Goal: Check status: Check status

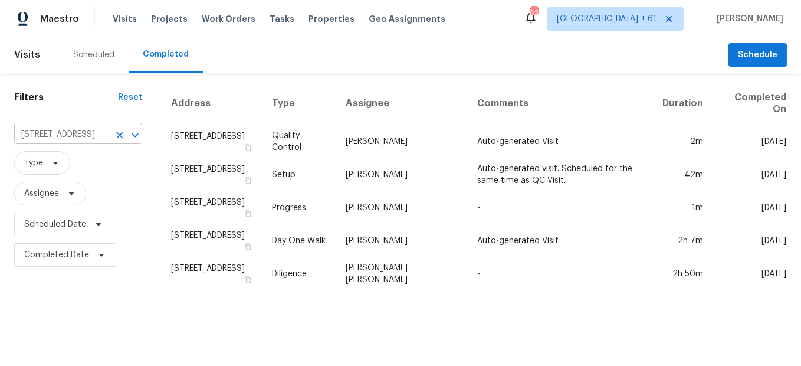
click at [114, 133] on icon "Clear" at bounding box center [120, 135] width 12 height 12
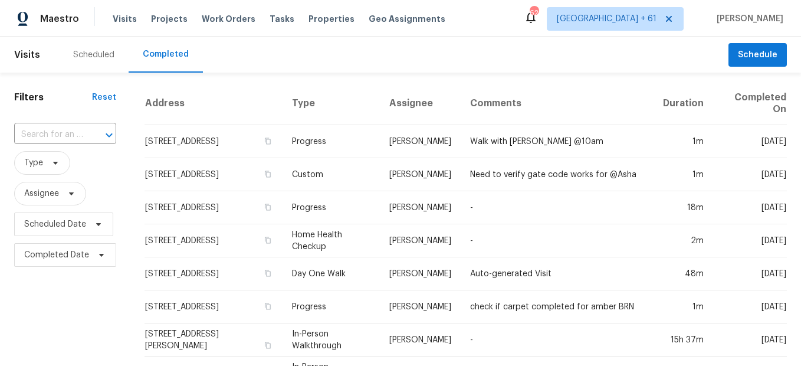
drag, startPoint x: 73, startPoint y: 129, endPoint x: 72, endPoint y: 122, distance: 6.5
click at [73, 128] on input "text" at bounding box center [48, 135] width 69 height 18
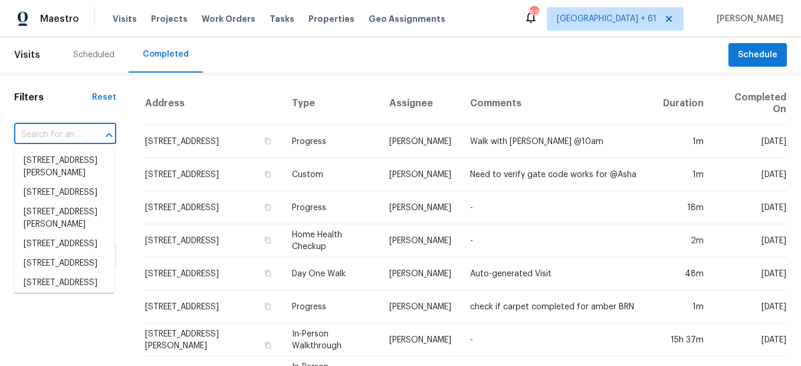
paste input "[STREET_ADDRESS]"
type input "[STREET_ADDRESS]"
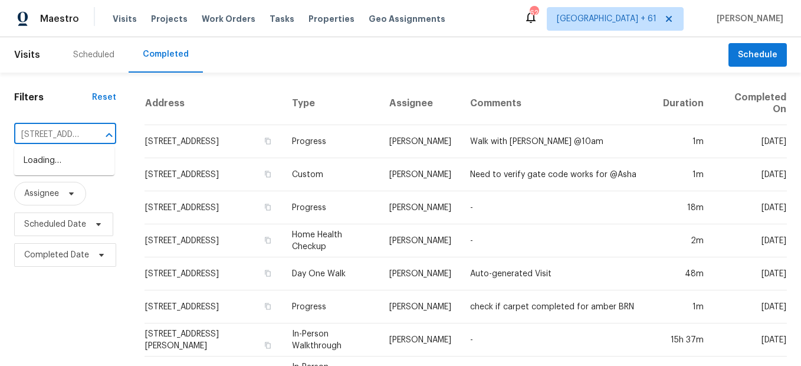
scroll to position [0, 93]
click at [84, 165] on li "[STREET_ADDRESS]" at bounding box center [64, 160] width 100 height 19
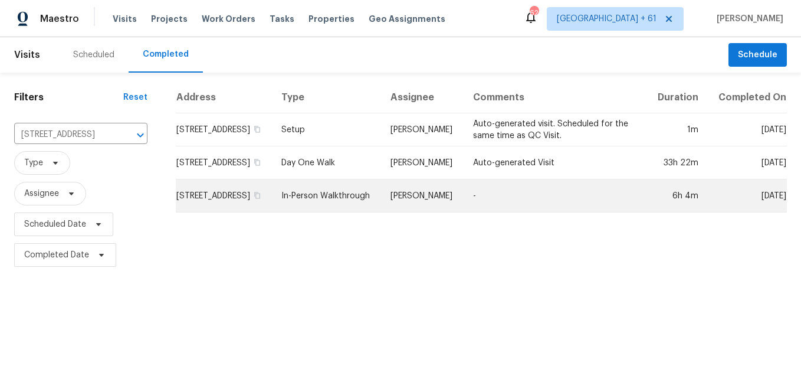
click at [346, 198] on td "In-Person Walkthrough" at bounding box center [326, 195] width 109 height 33
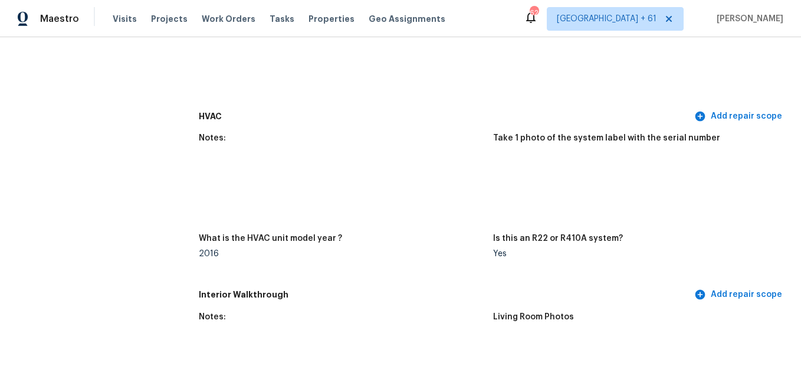
scroll to position [1652, 0]
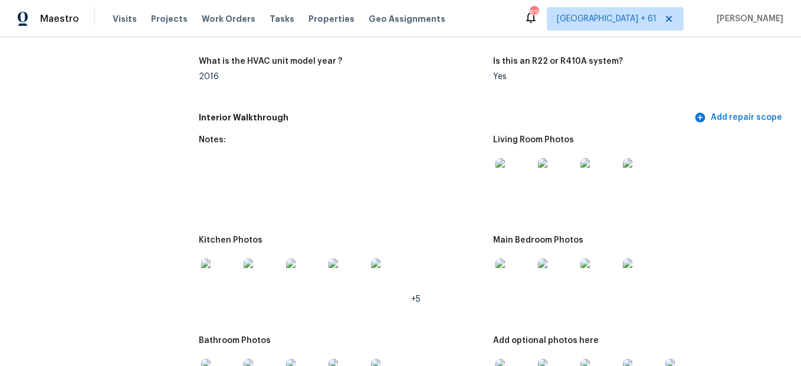
click at [517, 156] on div at bounding box center [514, 177] width 42 height 52
click at [523, 178] on img at bounding box center [515, 177] width 38 height 38
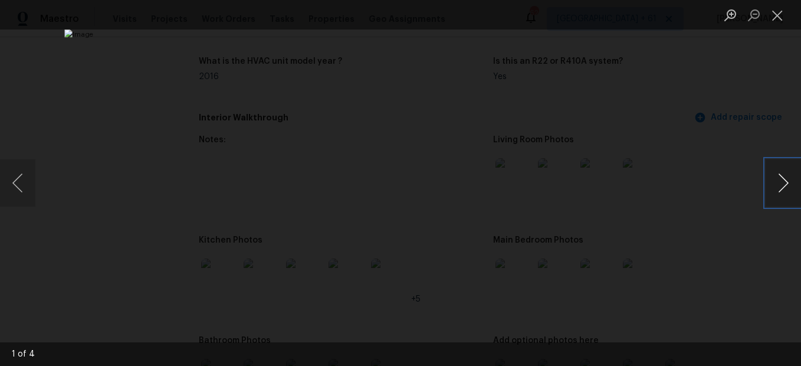
click at [775, 191] on button "Next image" at bounding box center [783, 182] width 35 height 47
click at [769, 18] on button "Close lightbox" at bounding box center [778, 15] width 24 height 21
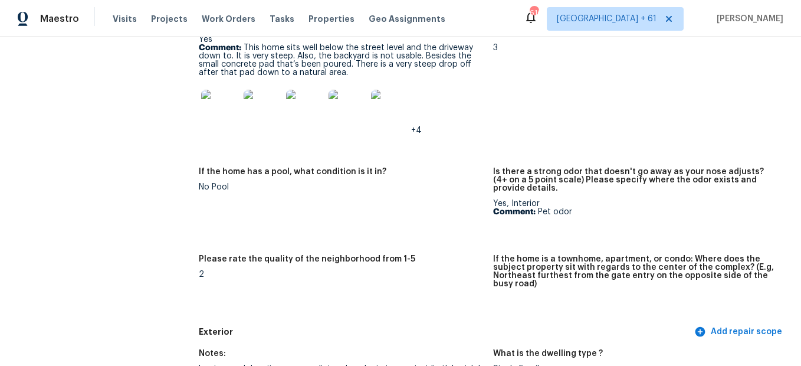
scroll to position [0, 0]
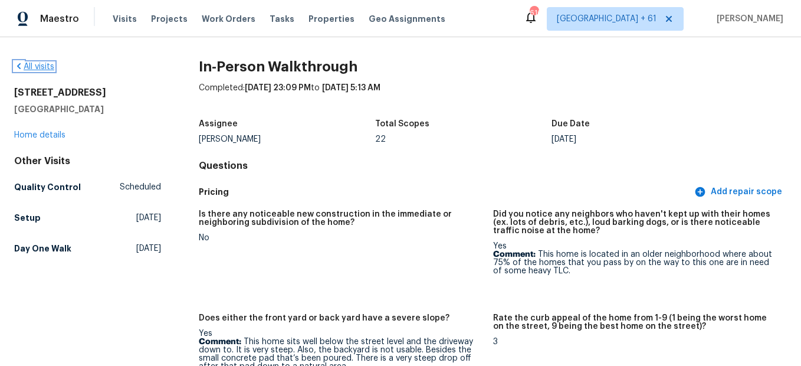
click at [34, 63] on link "All visits" at bounding box center [34, 67] width 40 height 8
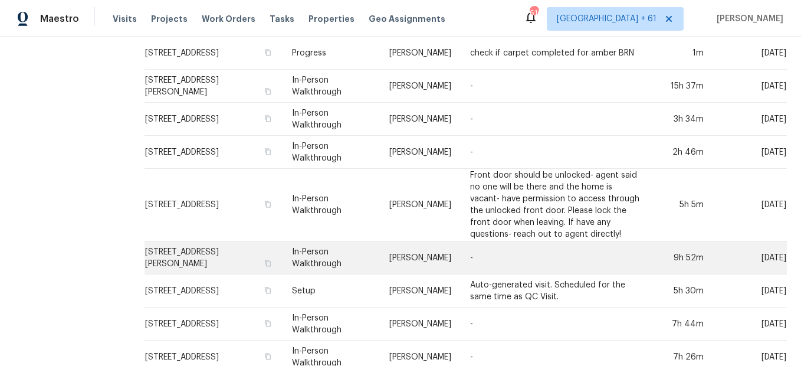
scroll to position [354, 0]
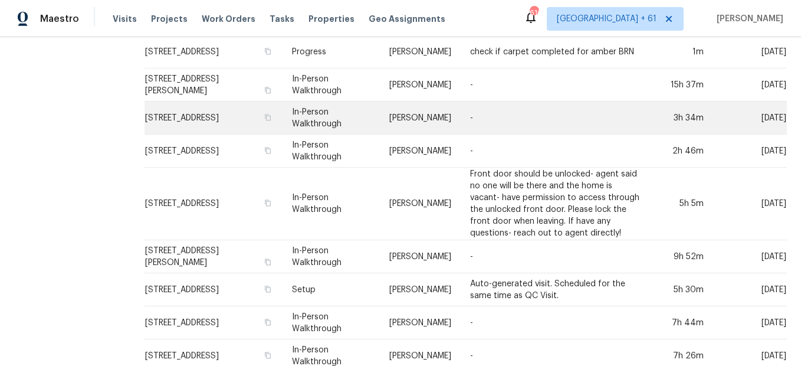
click at [327, 124] on td "In-Person Walkthrough" at bounding box center [331, 117] width 97 height 33
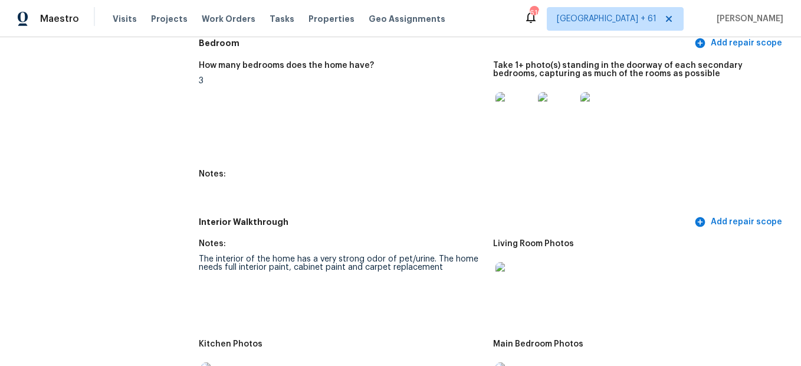
scroll to position [1357, 0]
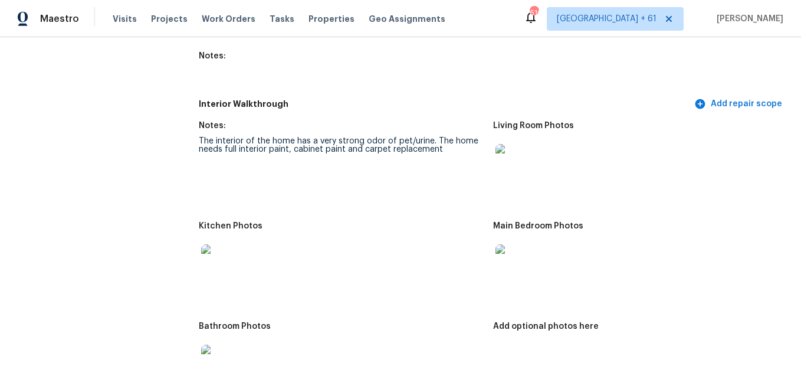
click at [507, 163] on img at bounding box center [515, 163] width 38 height 38
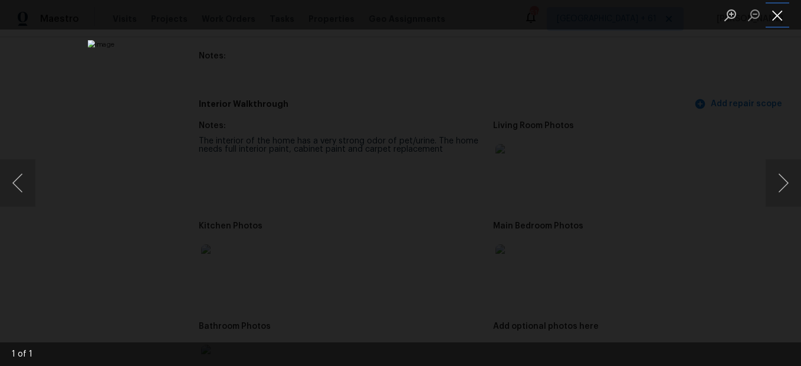
click at [779, 12] on button "Close lightbox" at bounding box center [778, 15] width 24 height 21
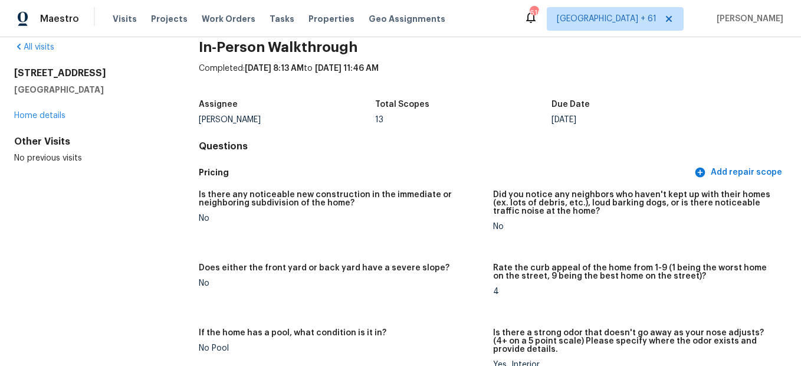
scroll to position [0, 0]
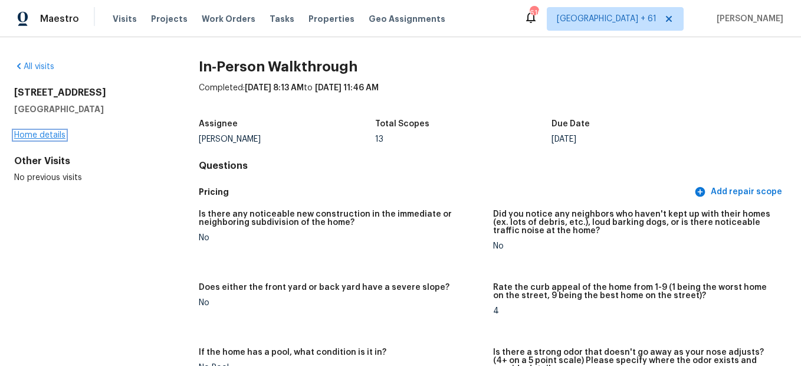
click at [26, 133] on link "Home details" at bounding box center [39, 135] width 51 height 8
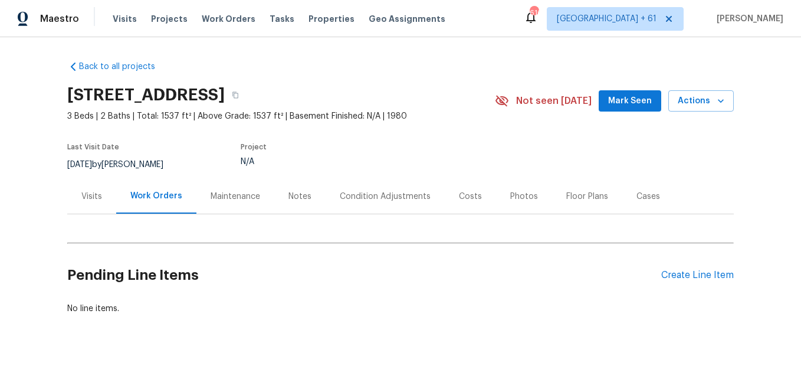
click at [91, 195] on div "Visits" at bounding box center [91, 197] width 21 height 12
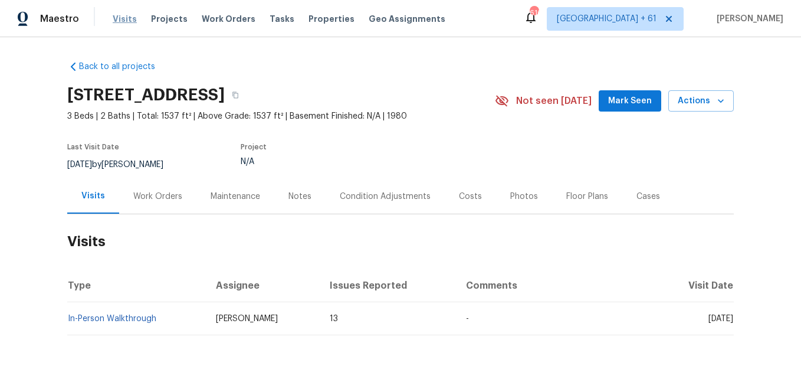
click at [120, 21] on span "Visits" at bounding box center [125, 19] width 24 height 12
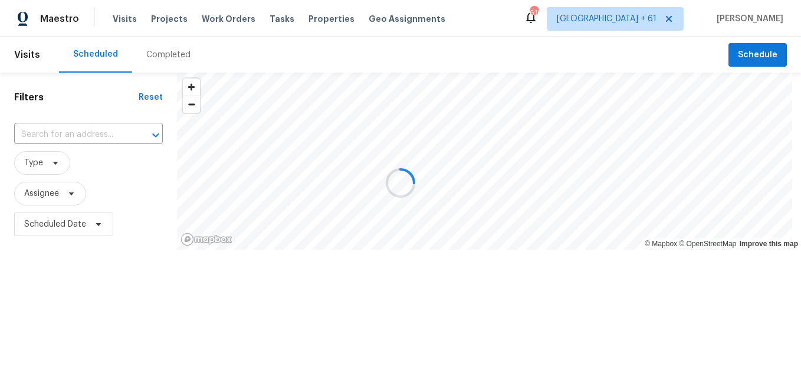
click at [171, 60] on div at bounding box center [400, 183] width 801 height 366
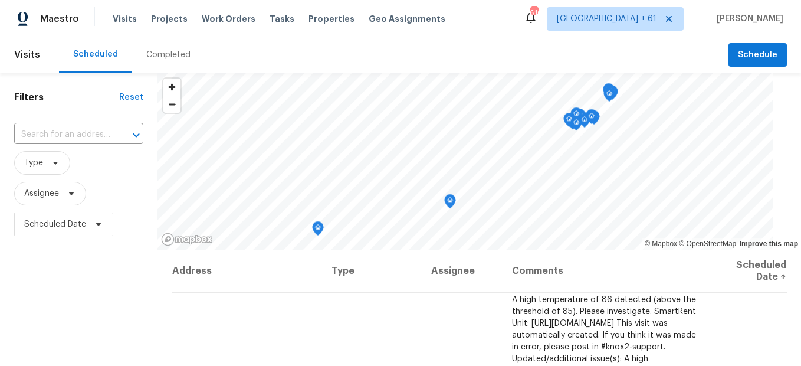
click at [152, 60] on div "Completed" at bounding box center [168, 55] width 44 height 12
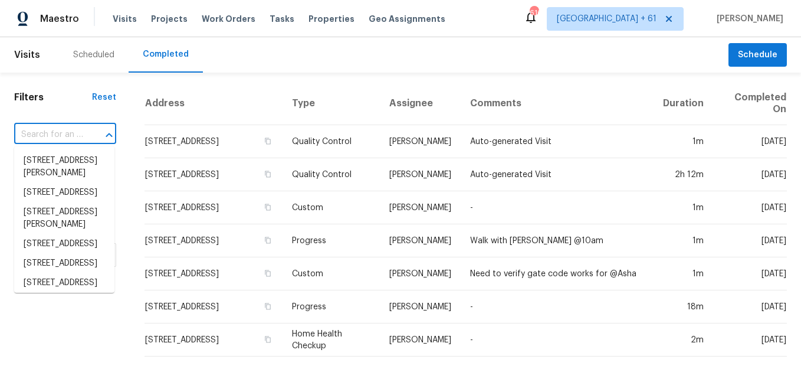
click at [77, 135] on input "text" at bounding box center [48, 135] width 69 height 18
paste input "[STREET_ADDRESS][PERSON_NAME][PERSON_NAME]"
type input "[STREET_ADDRESS][PERSON_NAME][PERSON_NAME]"
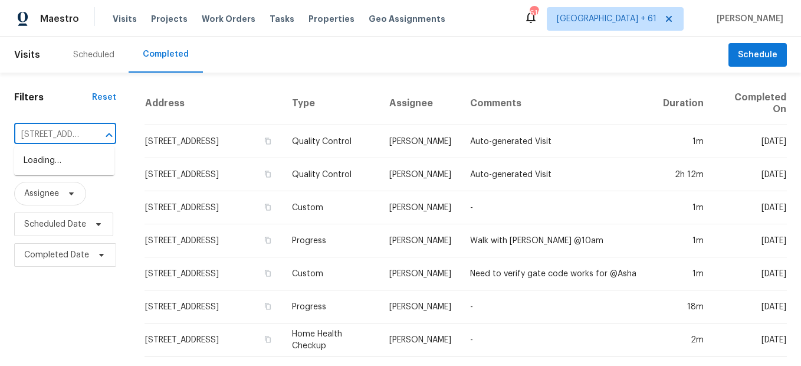
scroll to position [0, 113]
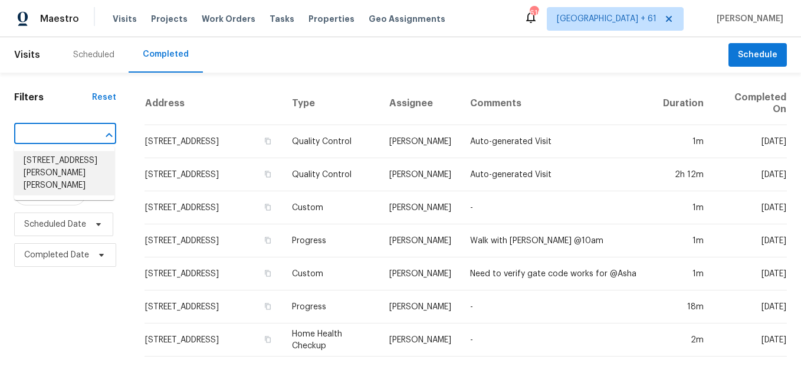
click at [83, 155] on li "[STREET_ADDRESS][PERSON_NAME][PERSON_NAME]" at bounding box center [64, 173] width 100 height 44
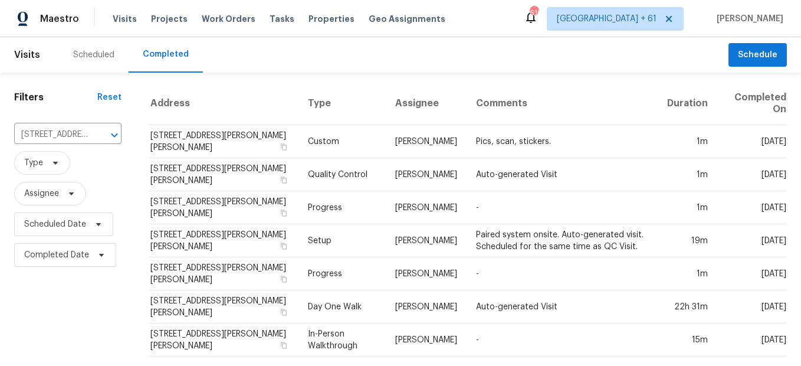
scroll to position [9, 0]
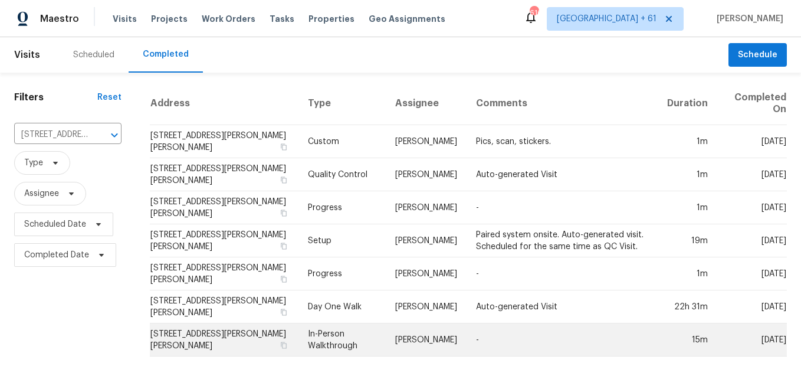
click at [332, 325] on td "In-Person Walkthrough" at bounding box center [342, 339] width 87 height 33
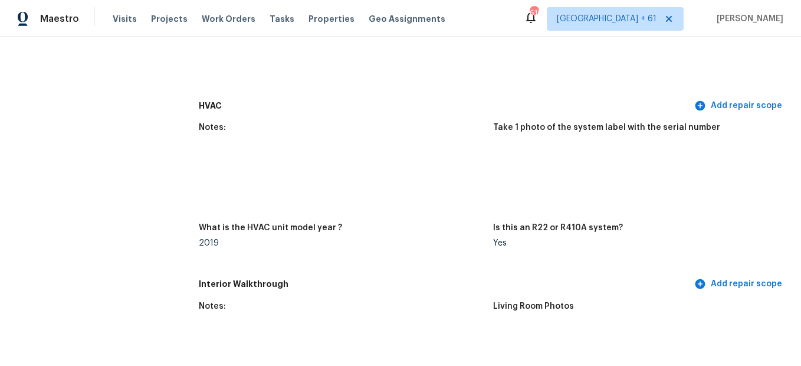
scroll to position [1357, 0]
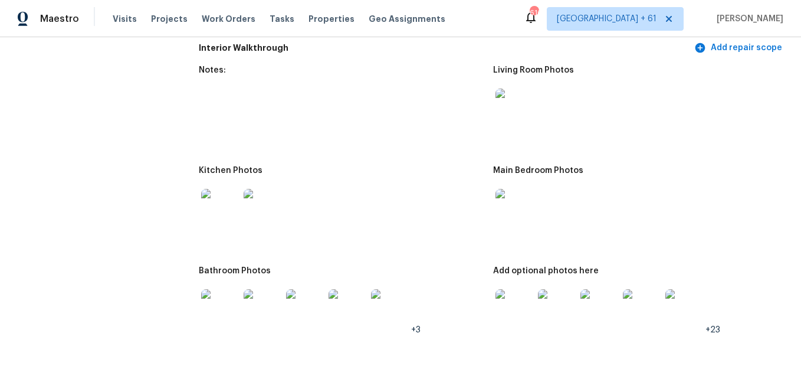
click at [519, 121] on img at bounding box center [515, 108] width 38 height 38
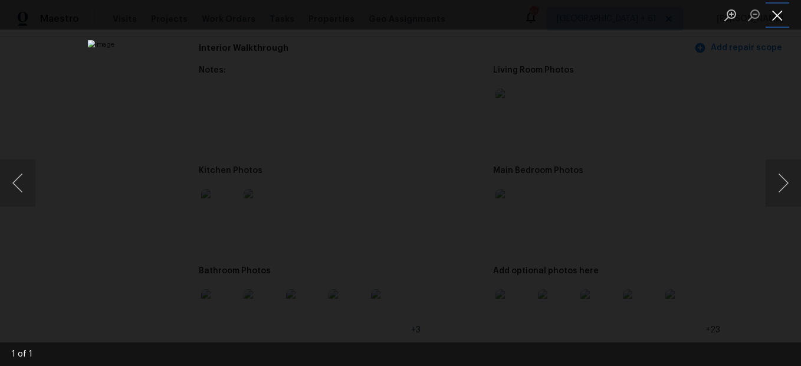
click at [779, 19] on button "Close lightbox" at bounding box center [778, 15] width 24 height 21
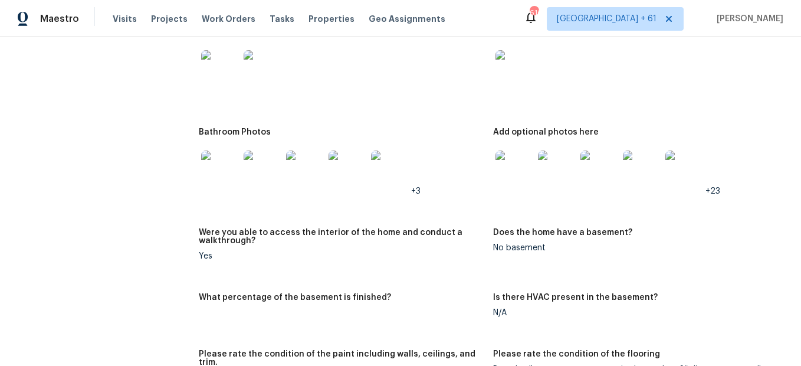
scroll to position [1475, 0]
